Goal: Browse casually

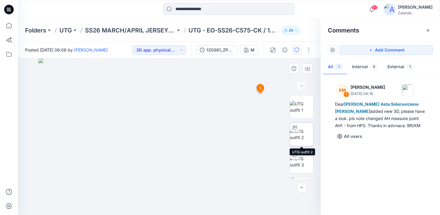
click at [299, 131] on div at bounding box center [295, 128] width 10 height 10
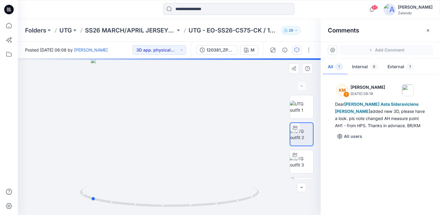
drag, startPoint x: 204, startPoint y: 119, endPoint x: 125, endPoint y: 113, distance: 79.1
click at [125, 113] on div at bounding box center [169, 137] width 303 height 157
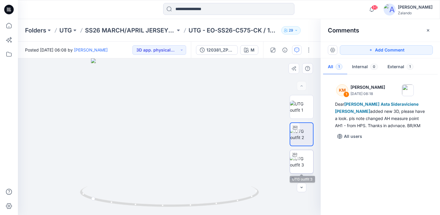
click at [308, 164] on img at bounding box center [301, 162] width 23 height 13
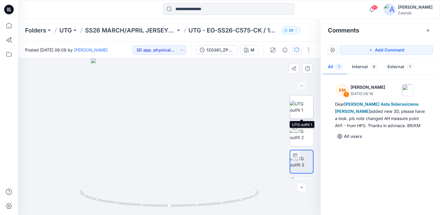
click at [309, 106] on img at bounding box center [301, 107] width 23 height 13
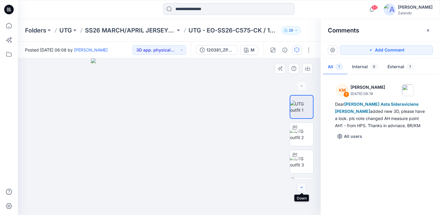
click at [303, 189] on icon "button" at bounding box center [301, 188] width 5 height 5
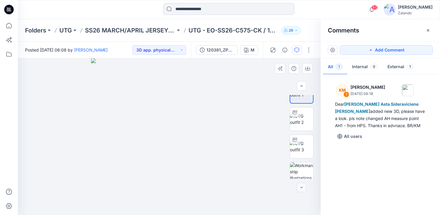
scroll to position [23, 0]
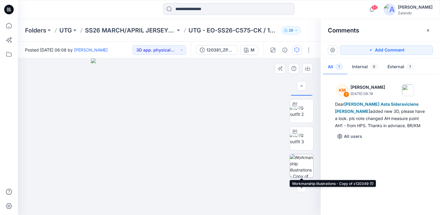
click at [305, 172] on img at bounding box center [301, 166] width 23 height 23
